Goal: Task Accomplishment & Management: Manage account settings

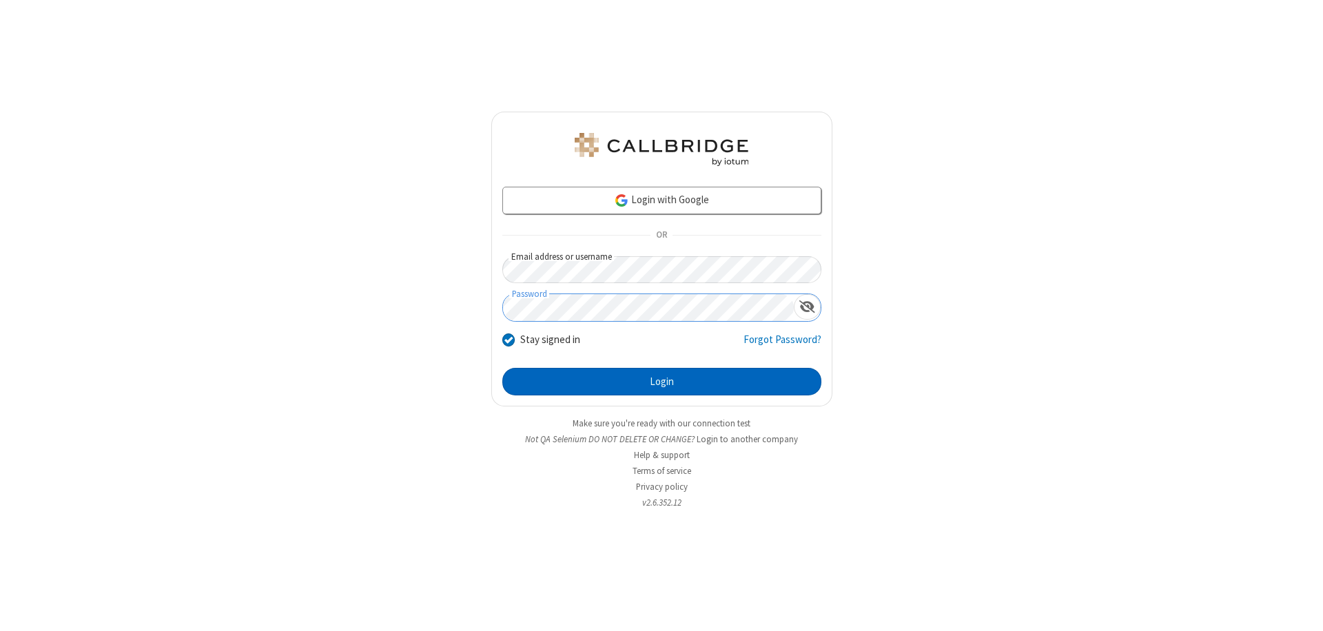
click at [662, 382] on button "Login" at bounding box center [661, 382] width 319 height 28
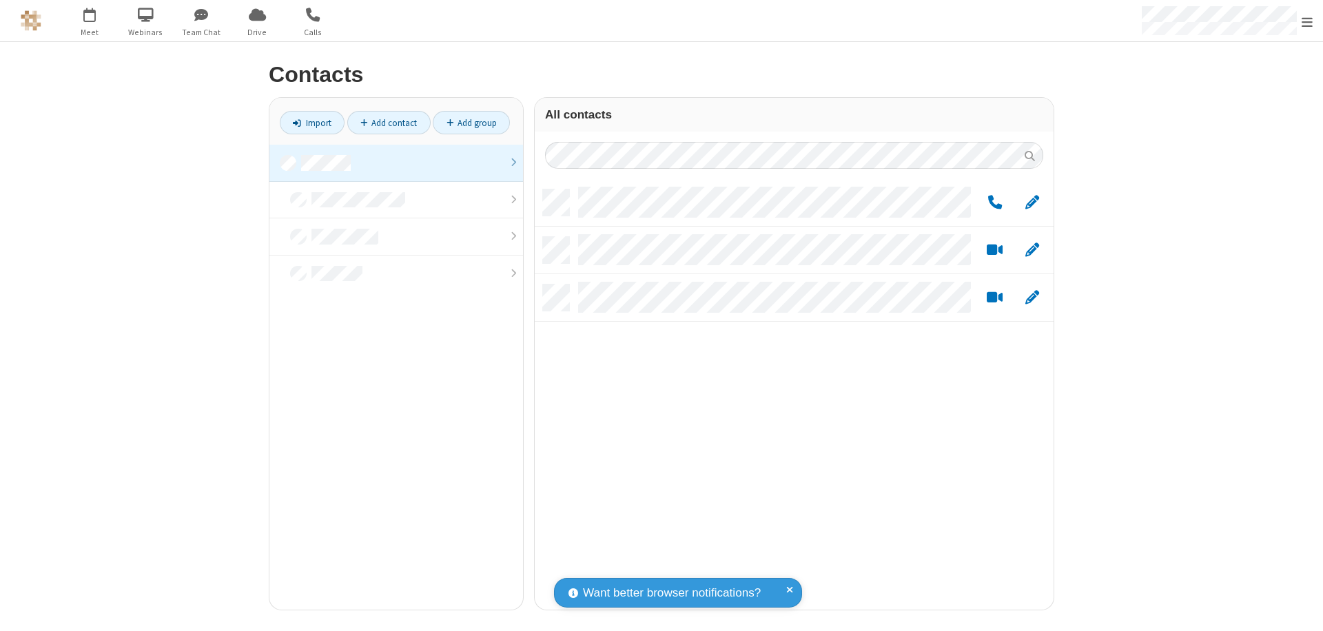
scroll to position [420, 509]
click at [396, 163] on link at bounding box center [396, 163] width 254 height 37
click at [1032, 202] on span "Edit" at bounding box center [1032, 202] width 14 height 17
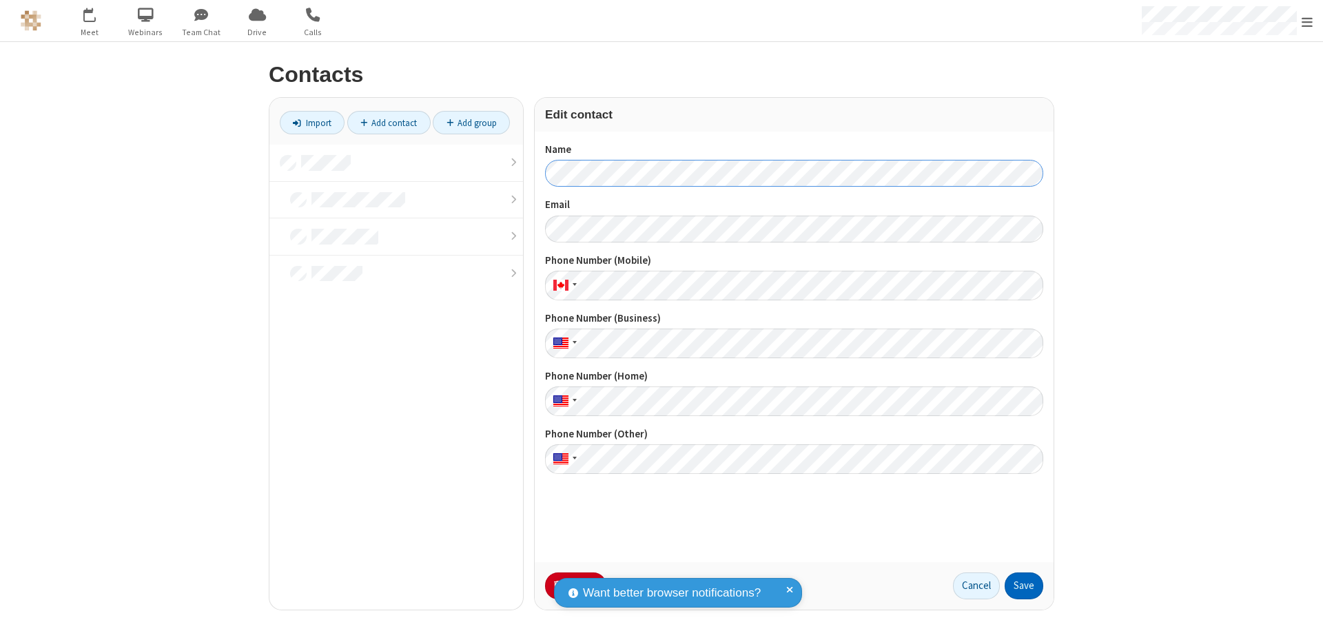
click at [1024, 586] on button "Save" at bounding box center [1024, 587] width 39 height 28
